Goal: Check status: Check status

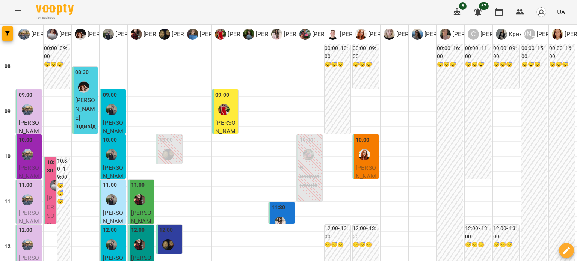
click at [53, 197] on p "[PERSON_NAME]" at bounding box center [51, 225] width 8 height 62
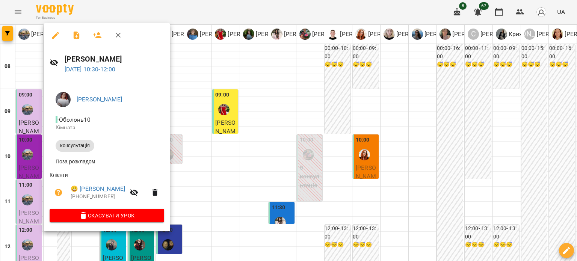
click at [119, 34] on icon "button" at bounding box center [118, 35] width 5 height 5
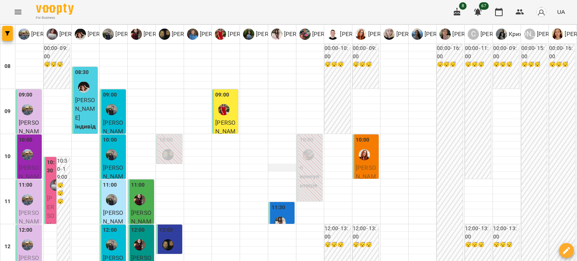
scroll to position [75, 0]
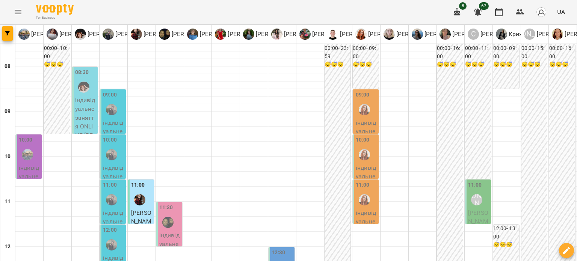
scroll to position [13, 0]
click at [117, 118] on p "індивідуальне заняття - [PERSON_NAME]" at bounding box center [113, 144] width 21 height 53
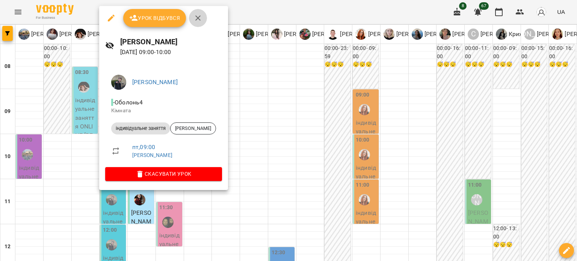
click at [198, 17] on icon "button" at bounding box center [197, 17] width 5 height 5
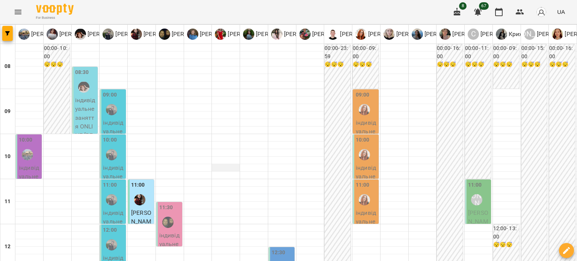
scroll to position [50, 0]
click at [115, 163] on p "індивідуальне заняття - [PERSON_NAME]" at bounding box center [113, 189] width 21 height 53
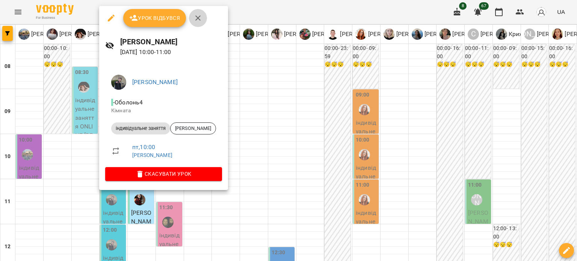
click at [196, 20] on icon "button" at bounding box center [197, 18] width 9 height 9
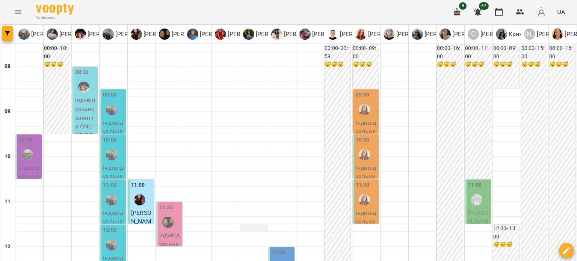
scroll to position [426, 0]
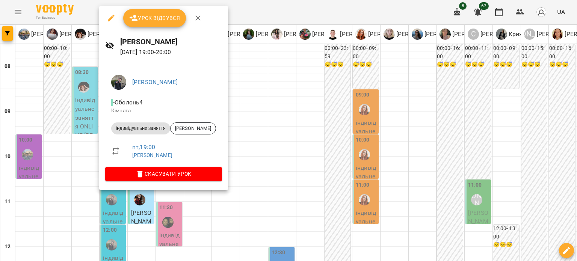
click at [197, 18] on icon "button" at bounding box center [197, 17] width 5 height 5
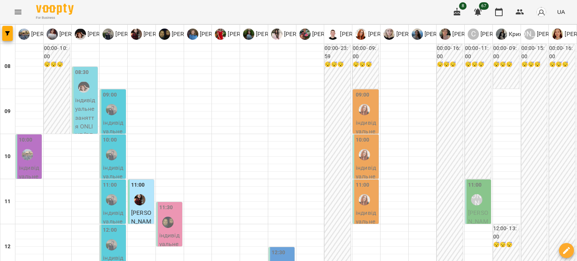
scroll to position [0, 0]
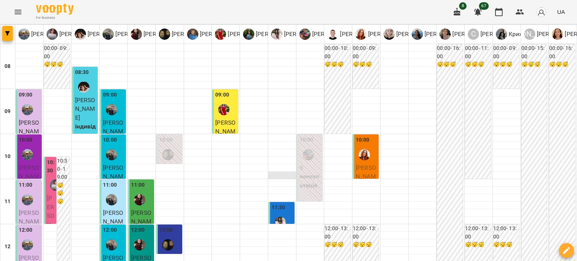
scroll to position [75, 0]
